Goal: Check status: Check status

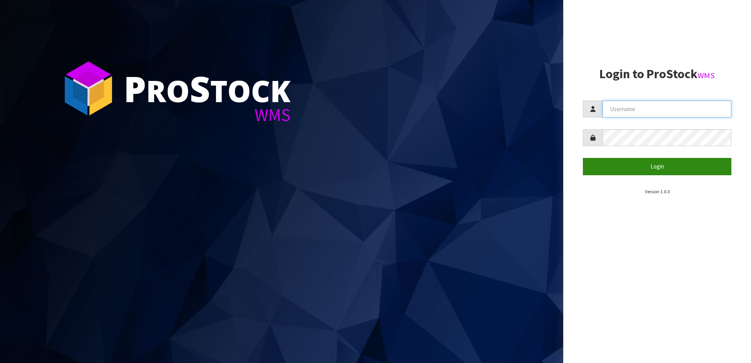
type input "yourreformer"
click at [654, 173] on button "Login" at bounding box center [657, 166] width 149 height 17
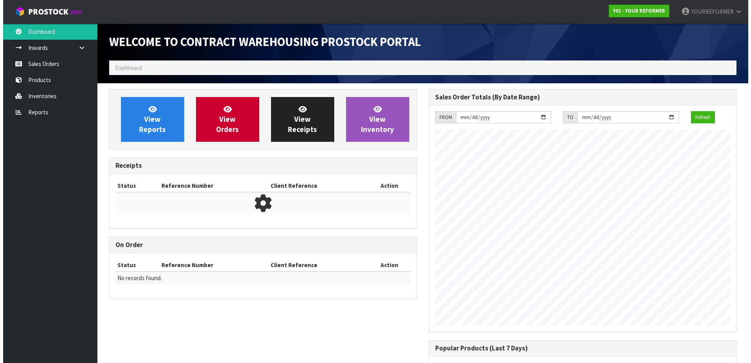
scroll to position [410, 320]
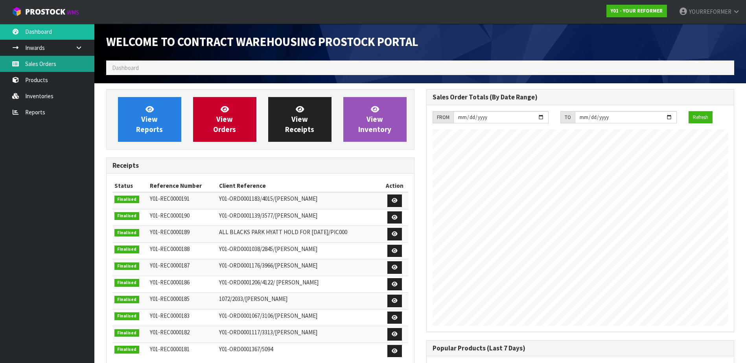
click at [53, 64] on link "Sales Orders" at bounding box center [47, 64] width 94 height 16
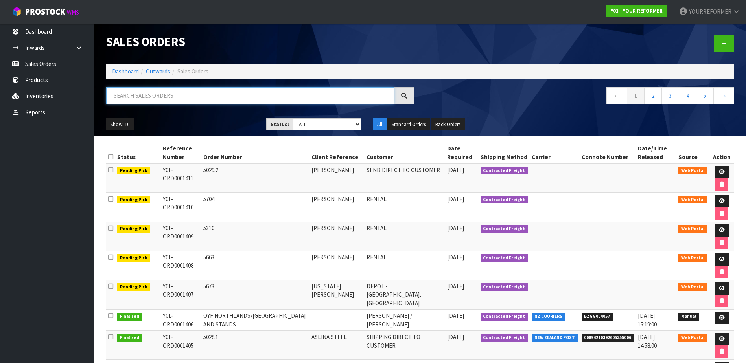
click at [175, 97] on input "text" at bounding box center [250, 95] width 288 height 17
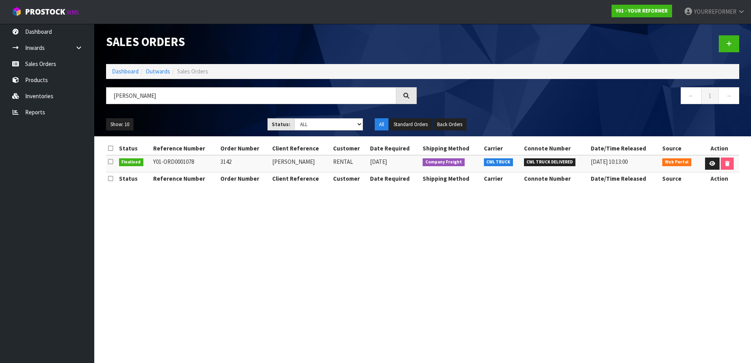
drag, startPoint x: 199, startPoint y: 163, endPoint x: 152, endPoint y: 166, distance: 46.5
click at [152, 166] on td "Y01-ORD0001078" at bounding box center [184, 163] width 67 height 17
drag, startPoint x: 152, startPoint y: 166, endPoint x: 162, endPoint y: 165, distance: 9.1
copy td "Y01-ORD0001078"
drag, startPoint x: 147, startPoint y: 96, endPoint x: 78, endPoint y: 103, distance: 69.2
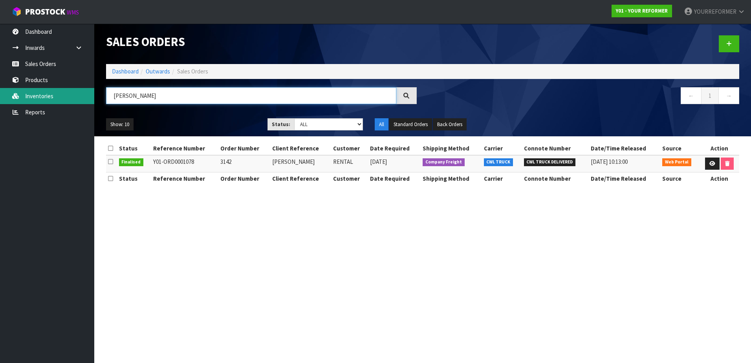
click at [78, 103] on body "Toggle navigation ProStock WMS Y01 - YOUR REFORMER YOURREFORMER Logout Dashboar…" at bounding box center [375, 181] width 751 height 363
drag, startPoint x: 201, startPoint y: 162, endPoint x: 152, endPoint y: 162, distance: 49.1
click at [152, 162] on td "Y01-ORD0000952" at bounding box center [184, 163] width 67 height 17
drag, startPoint x: 152, startPoint y: 162, endPoint x: 159, endPoint y: 162, distance: 6.7
copy td "Y01-ORD0000952"
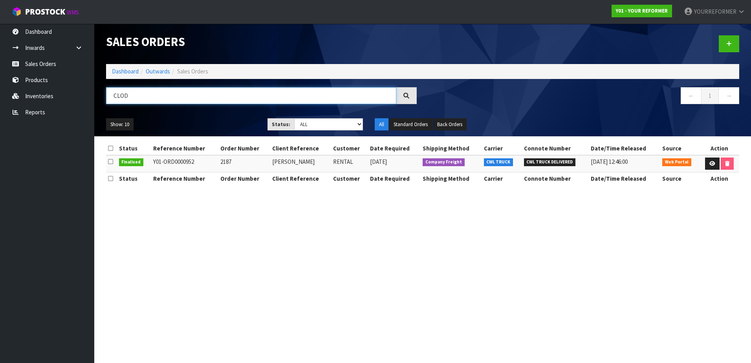
drag, startPoint x: 163, startPoint y: 95, endPoint x: 105, endPoint y: 101, distance: 58.9
click at [105, 101] on div "CLOD" at bounding box center [261, 98] width 323 height 23
drag, startPoint x: 203, startPoint y: 163, endPoint x: 154, endPoint y: 162, distance: 49.1
click at [154, 162] on td "Y01-ORD0001089" at bounding box center [184, 163] width 67 height 17
copy td "Y01-ORD0001089"
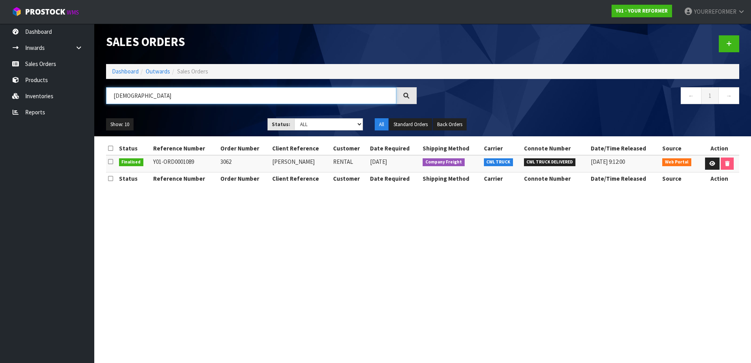
drag, startPoint x: 155, startPoint y: 97, endPoint x: 104, endPoint y: 99, distance: 50.7
click at [104, 99] on div "[DEMOGRAPHIC_DATA]" at bounding box center [261, 98] width 323 height 23
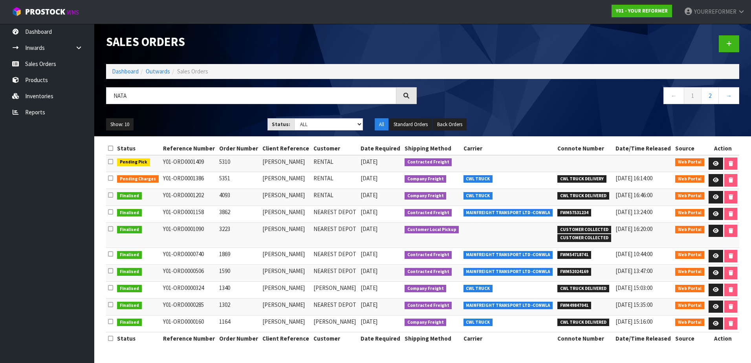
drag, startPoint x: 202, startPoint y: 196, endPoint x: 162, endPoint y: 195, distance: 40.9
click at [162, 195] on td "Y01-ORD0001202" at bounding box center [189, 197] width 56 height 17
copy td "Y01-ORD0001202"
drag, startPoint x: 146, startPoint y: 95, endPoint x: 82, endPoint y: 97, distance: 64.5
click at [82, 97] on body "Toggle navigation ProStock WMS Y01 - YOUR REFORMER YOURREFORMER Logout Dashboar…" at bounding box center [375, 181] width 751 height 363
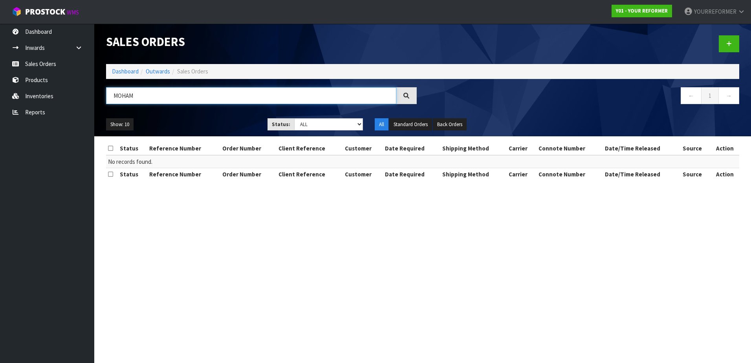
drag, startPoint x: 154, startPoint y: 97, endPoint x: 104, endPoint y: 97, distance: 49.5
click at [104, 97] on div "MOHAM" at bounding box center [261, 98] width 323 height 23
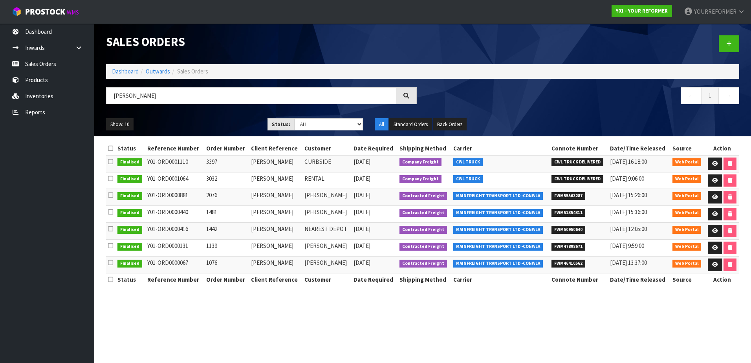
drag, startPoint x: 195, startPoint y: 176, endPoint x: 148, endPoint y: 176, distance: 47.2
click at [148, 176] on td "Y01-ORD0001064" at bounding box center [174, 180] width 59 height 17
copy td "Y01-ORD0001064"
drag, startPoint x: 138, startPoint y: 97, endPoint x: 92, endPoint y: 99, distance: 45.6
click at [92, 99] on body "Toggle navigation ProStock WMS Y01 - YOUR REFORMER YOURREFORMER Logout Dashboar…" at bounding box center [375, 181] width 751 height 363
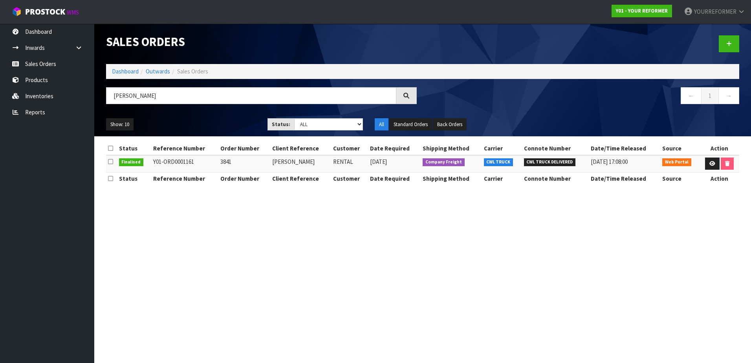
drag, startPoint x: 207, startPoint y: 162, endPoint x: 154, endPoint y: 163, distance: 53.1
click at [154, 163] on td "Y01-ORD0001161" at bounding box center [184, 163] width 67 height 17
copy td "Y01-ORD0001161"
drag, startPoint x: 152, startPoint y: 96, endPoint x: 99, endPoint y: 102, distance: 53.8
click at [99, 102] on header "Sales Orders Dashboard Outwards Sales Orders [PERSON_NAME] ← 1 → Show: 10 5 10 …" at bounding box center [422, 80] width 657 height 113
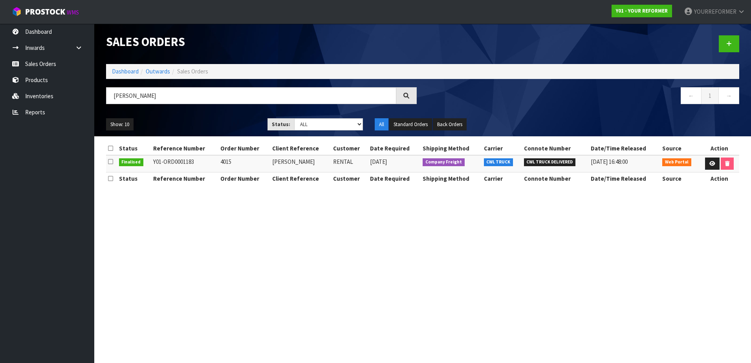
drag, startPoint x: 200, startPoint y: 163, endPoint x: 153, endPoint y: 164, distance: 46.8
click at [153, 164] on td "Y01-ORD0001183" at bounding box center [184, 163] width 67 height 17
drag, startPoint x: 153, startPoint y: 164, endPoint x: 157, endPoint y: 163, distance: 3.9
copy td "Y01-ORD0001183"
drag, startPoint x: 135, startPoint y: 97, endPoint x: 97, endPoint y: 96, distance: 37.8
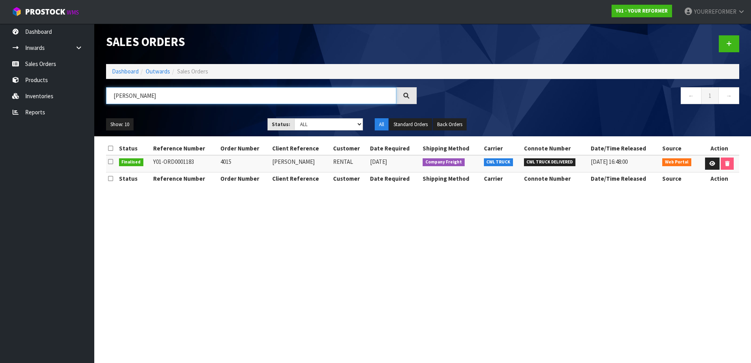
click at [97, 97] on header "Sales Orders Dashboard Outwards Sales Orders [PERSON_NAME] ← 1 → Show: 10 5 10 …" at bounding box center [422, 80] width 657 height 113
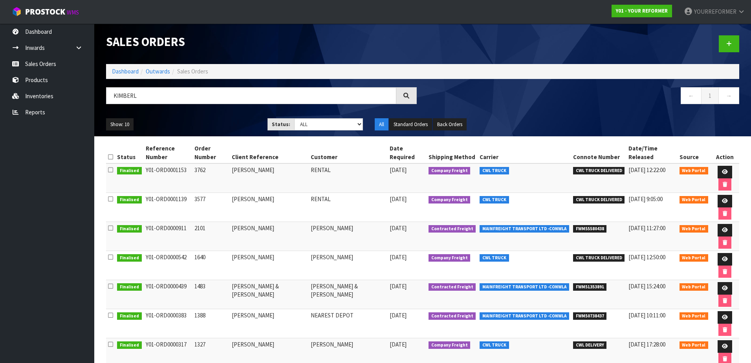
drag, startPoint x: 187, startPoint y: 179, endPoint x: 143, endPoint y: 182, distance: 43.4
click at [144, 193] on td "Y01-ORD0001139" at bounding box center [168, 207] width 49 height 29
drag, startPoint x: 143, startPoint y: 182, endPoint x: 149, endPoint y: 180, distance: 6.2
copy td "Y01-ORD0001139"
drag, startPoint x: 160, startPoint y: 94, endPoint x: 82, endPoint y: 103, distance: 79.2
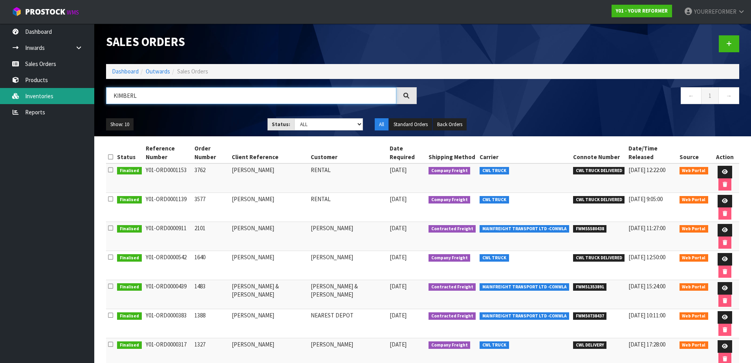
click at [82, 103] on body "Toggle navigation ProStock WMS Y01 - YOUR REFORMER YOURREFORMER Logout Dashboar…" at bounding box center [375, 181] width 751 height 363
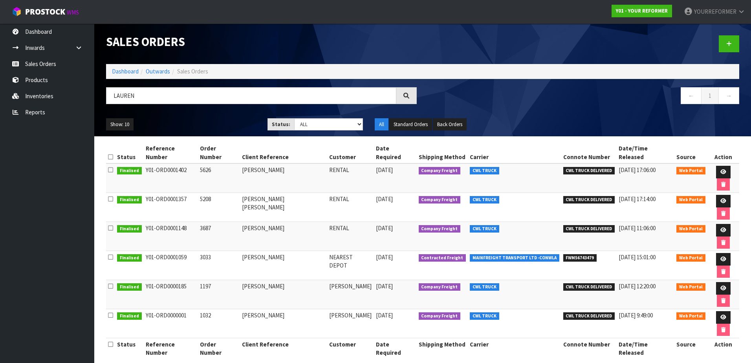
drag, startPoint x: 191, startPoint y: 197, endPoint x: 146, endPoint y: 195, distance: 44.8
click at [146, 222] on td "Y01-ORD0001148" at bounding box center [171, 236] width 55 height 29
copy td "Y01-ORD0001148"
drag, startPoint x: 159, startPoint y: 92, endPoint x: 88, endPoint y: 96, distance: 70.8
click at [88, 95] on body "Toggle navigation ProStock WMS Y01 - YOUR REFORMER YOURREFORMER Logout Dashboar…" at bounding box center [375, 181] width 751 height 363
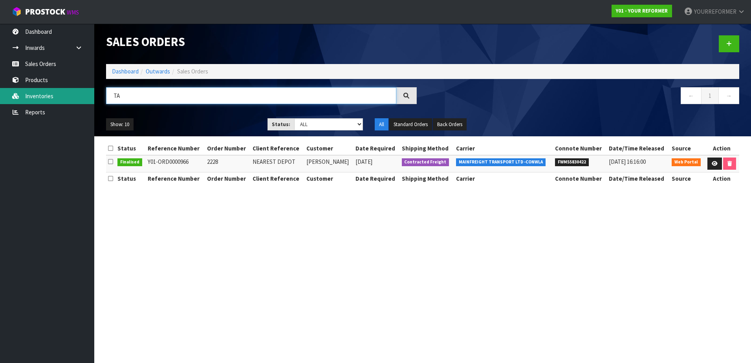
type input "T"
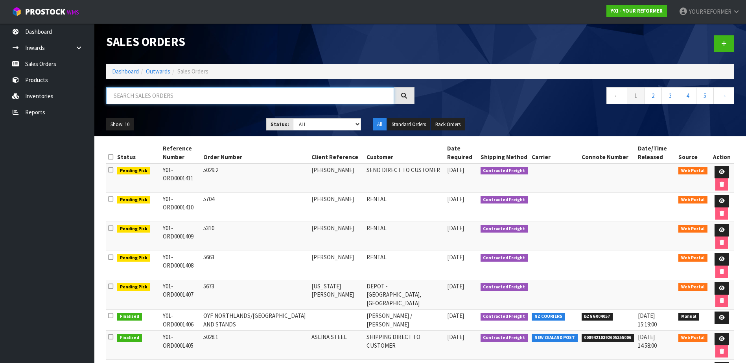
click at [158, 97] on input "text" at bounding box center [250, 95] width 288 height 17
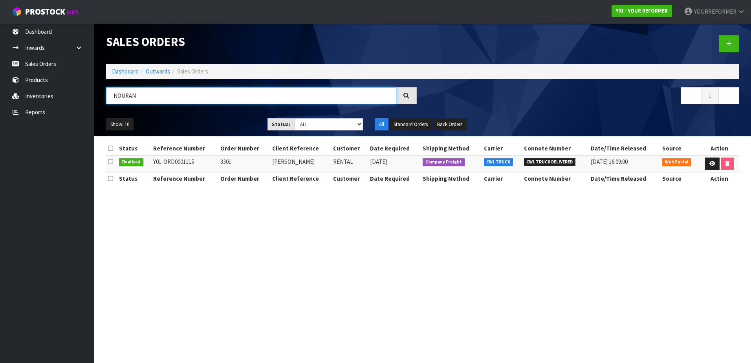
type input "NOURAN"
drag, startPoint x: 200, startPoint y: 162, endPoint x: 154, endPoint y: 162, distance: 45.6
click at [154, 162] on td "Y01-ORD0001115" at bounding box center [184, 163] width 67 height 17
copy td "Y01-ORD0001115"
